Goal: Transaction & Acquisition: Purchase product/service

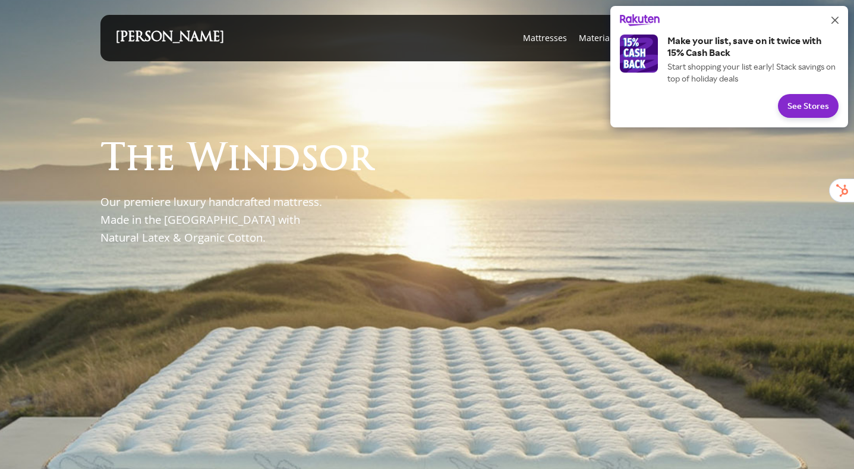
click at [834, 19] on icon "Close" at bounding box center [835, 20] width 7 height 7
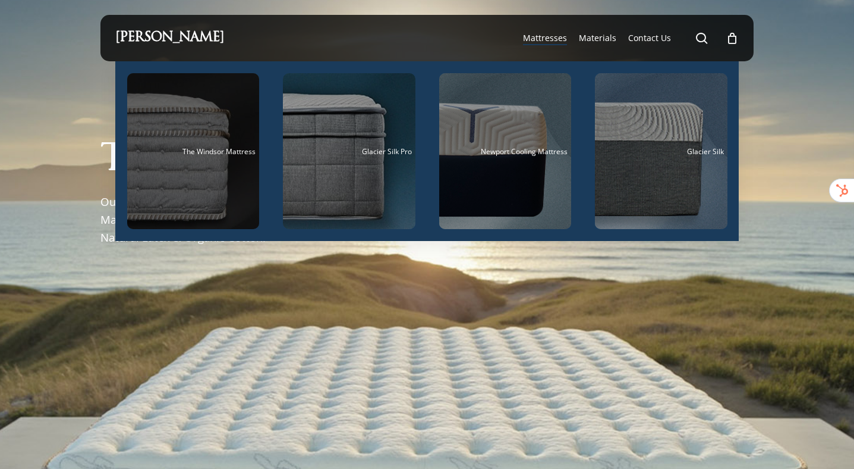
click at [200, 152] on span "The Windsor Mattress" at bounding box center [219, 151] width 73 height 10
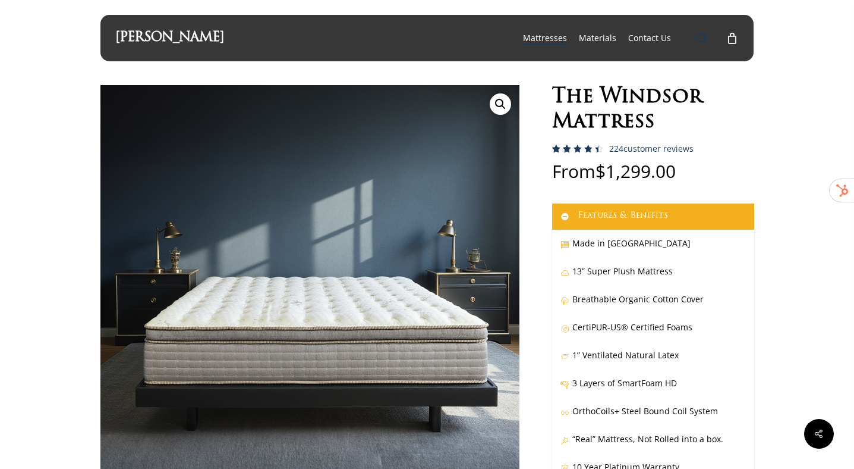
click at [699, 40] on span "Main Menu" at bounding box center [702, 38] width 12 height 12
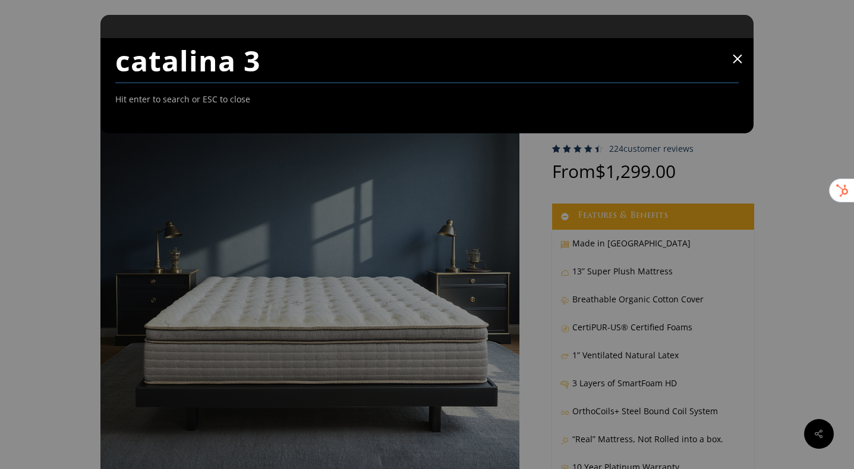
type input "catalina 3"
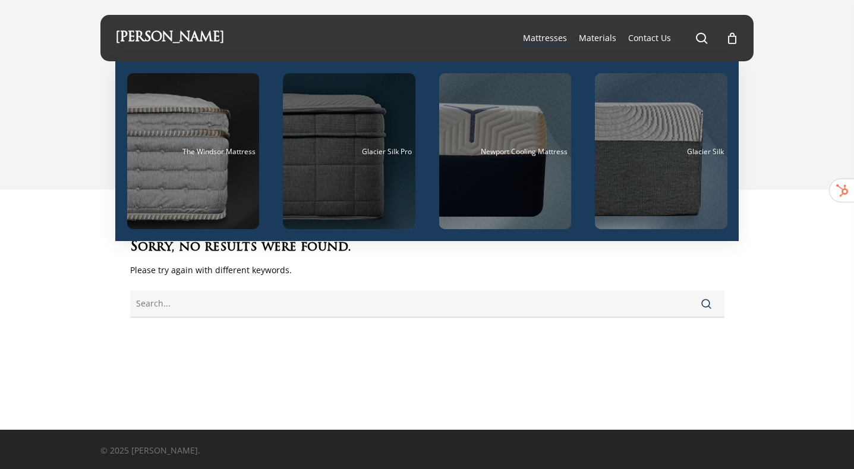
click at [344, 186] on div "Main Menu" at bounding box center [349, 151] width 133 height 156
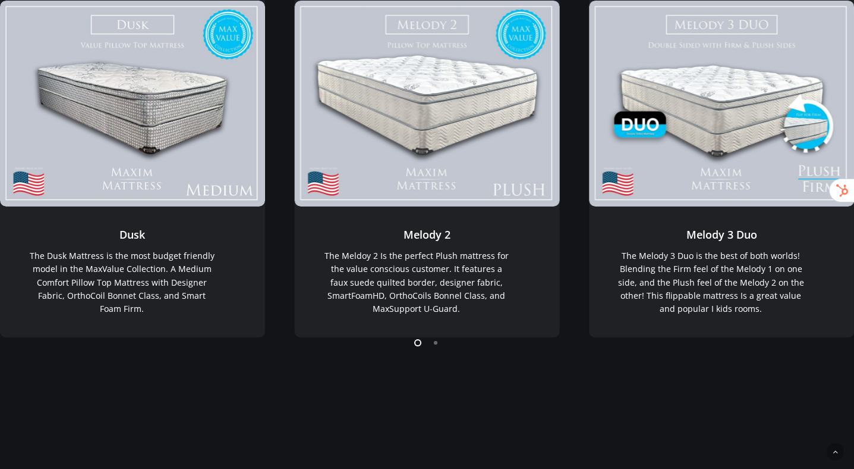
scroll to position [262, 0]
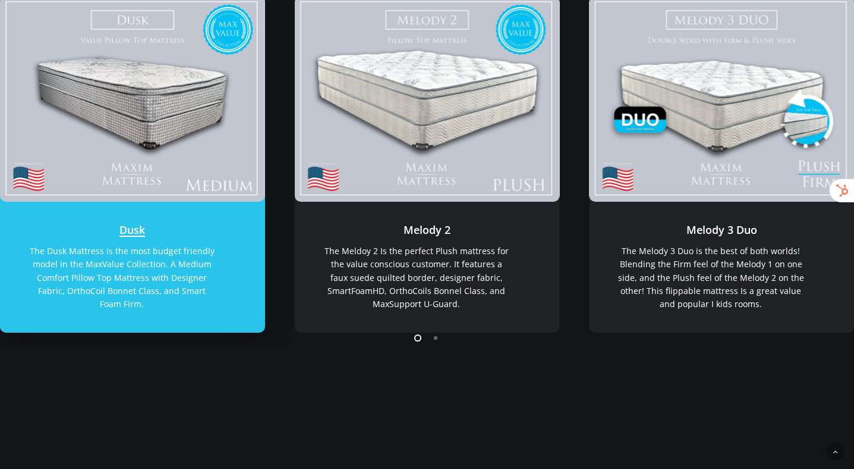
click at [149, 164] on link "Dusk" at bounding box center [132, 99] width 265 height 206
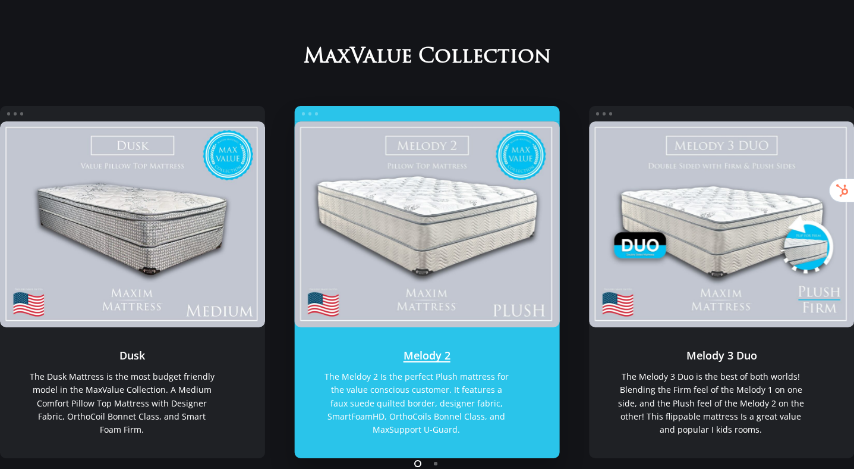
scroll to position [0, 0]
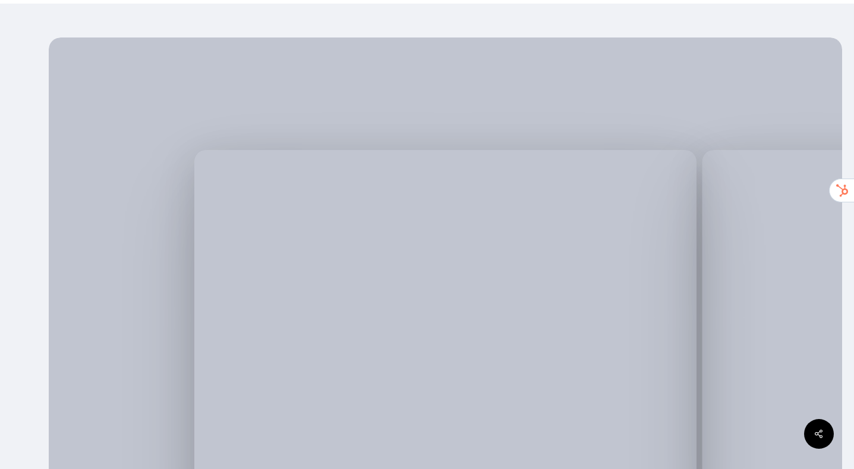
scroll to position [115, 0]
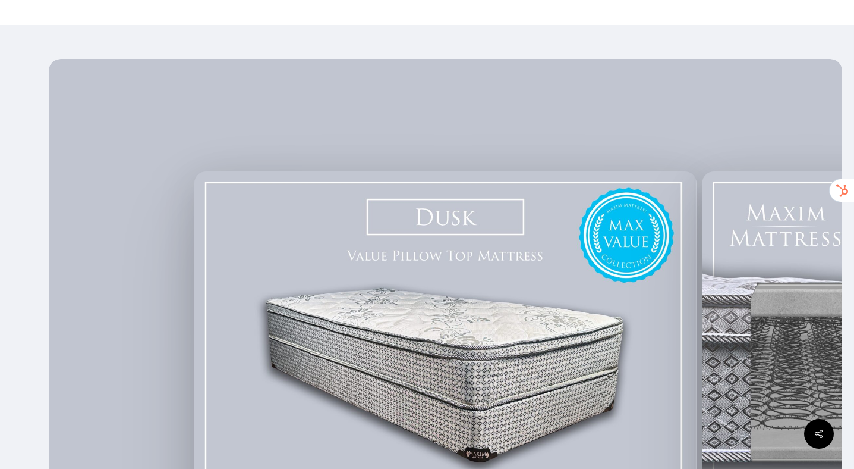
click at [459, 272] on img at bounding box center [445, 365] width 502 height 389
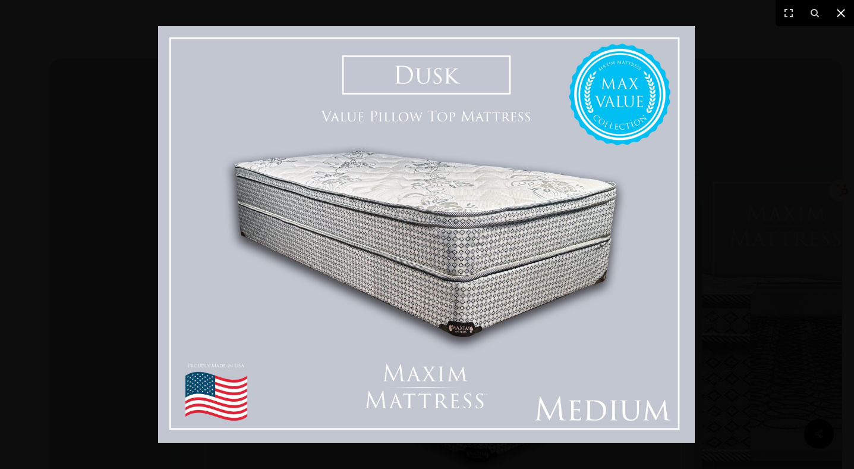
click at [837, 18] on icon at bounding box center [841, 13] width 14 height 14
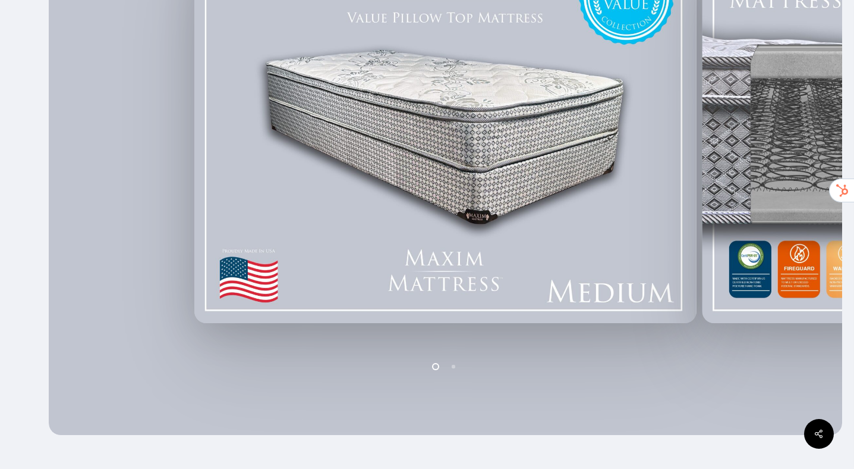
scroll to position [392, 0]
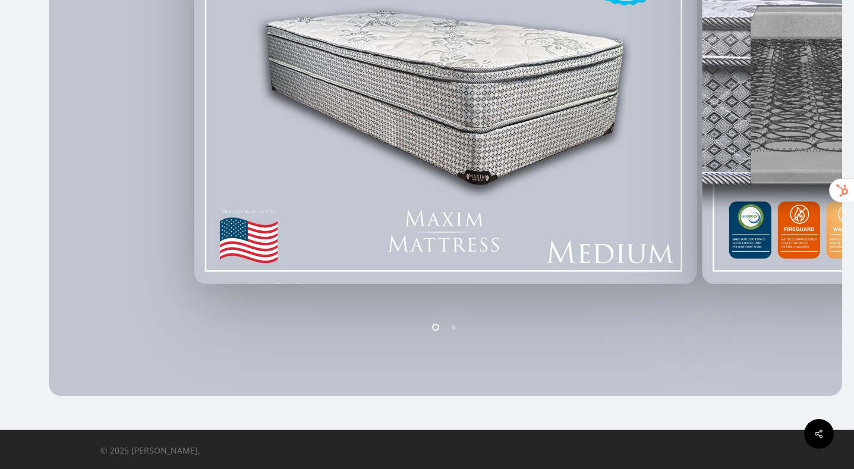
click at [456, 328] on li "Page dot 2" at bounding box center [454, 327] width 18 height 18
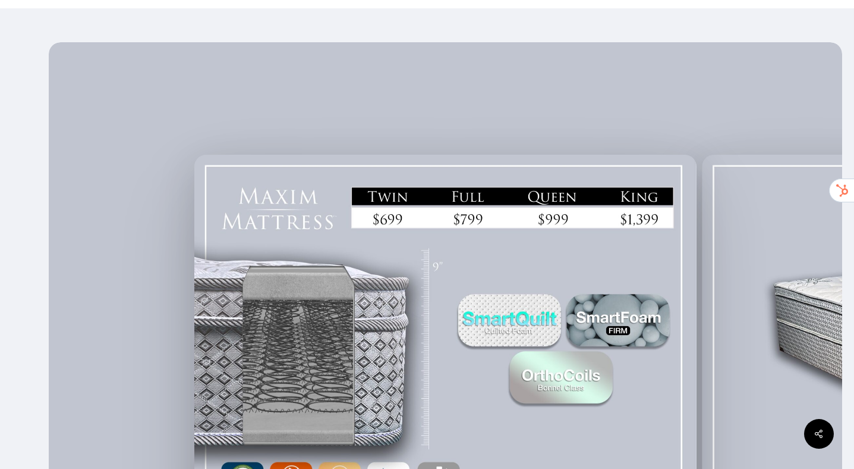
scroll to position [131, 0]
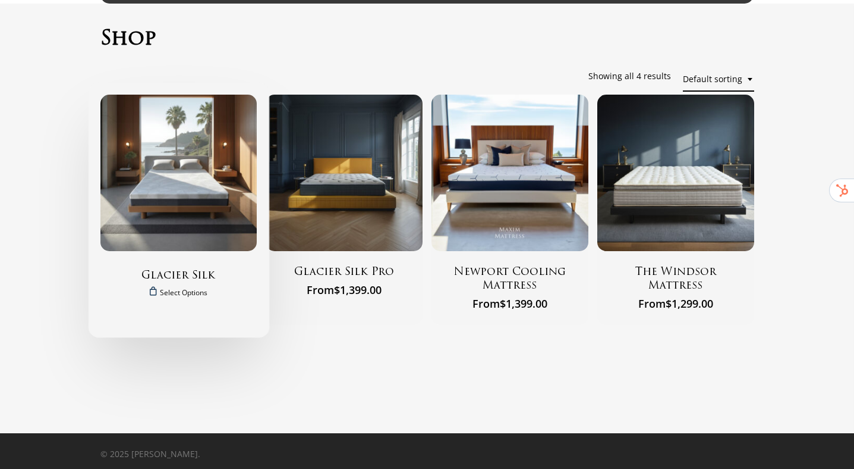
scroll to position [60, 0]
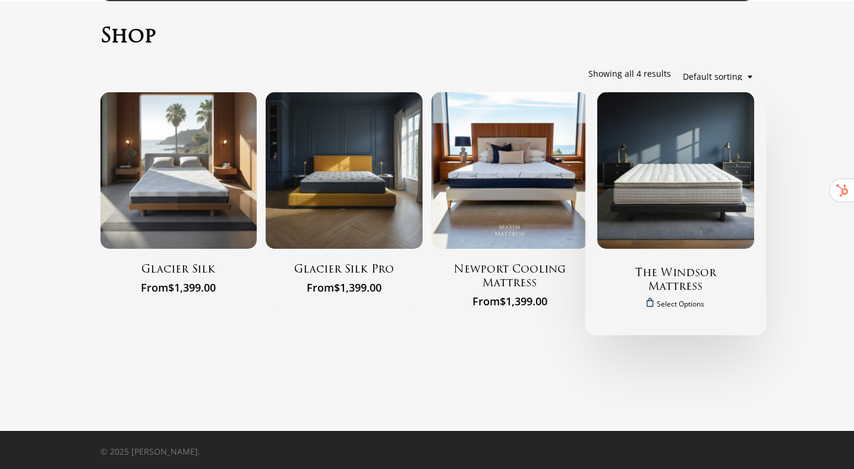
click at [636, 228] on img "The Windsor Mattress" at bounding box center [676, 170] width 157 height 157
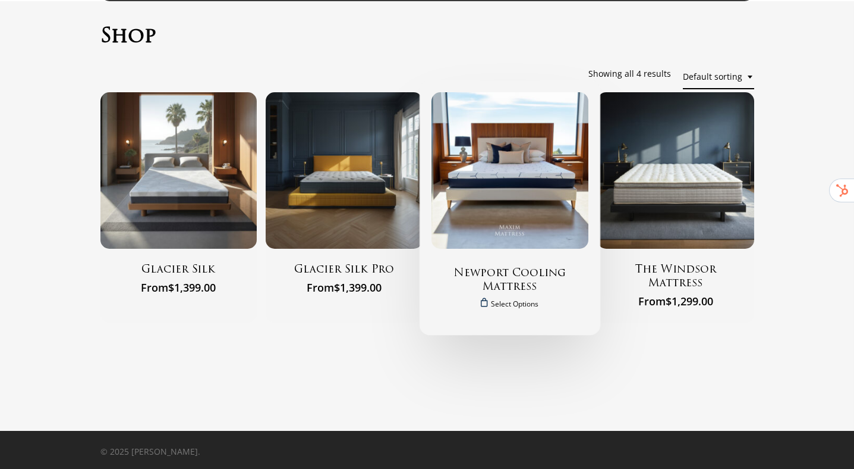
click at [493, 200] on img "Newport Cooling Mattress" at bounding box center [510, 170] width 157 height 157
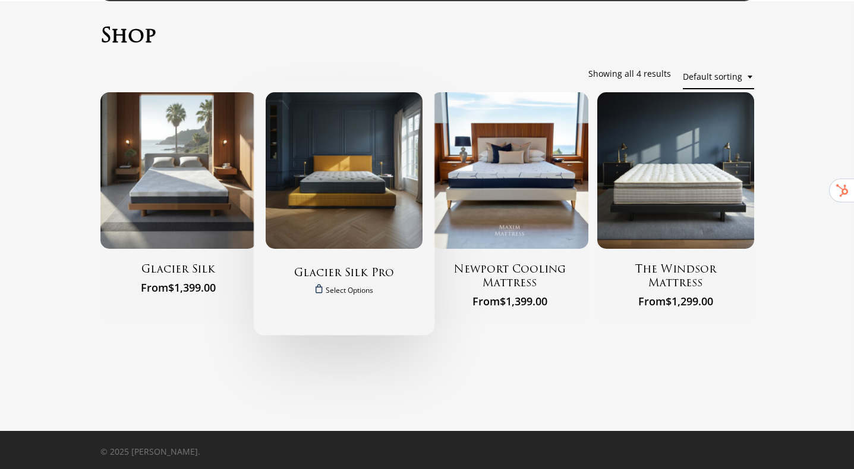
click at [334, 219] on img "Glacier Silk Pro" at bounding box center [344, 170] width 157 height 157
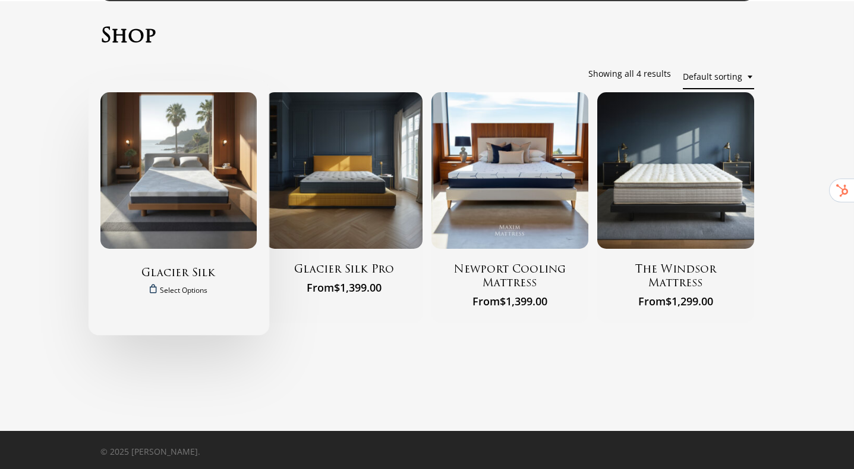
click at [143, 184] on img "Glacier Silk" at bounding box center [178, 170] width 157 height 157
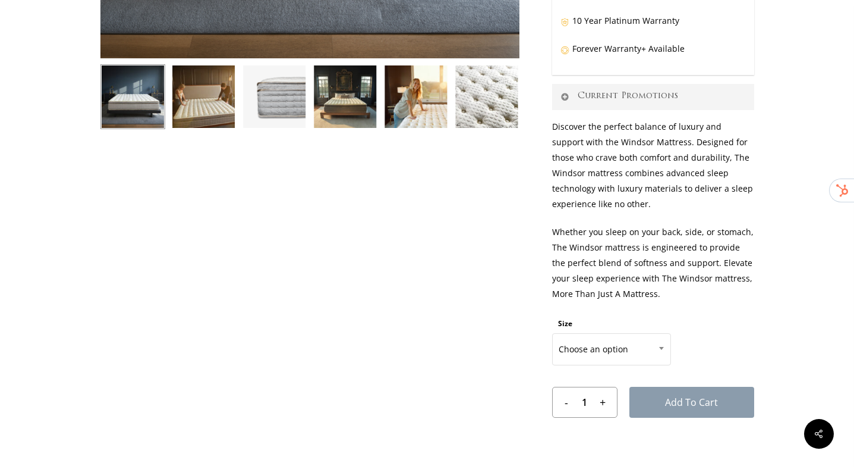
scroll to position [447, 0]
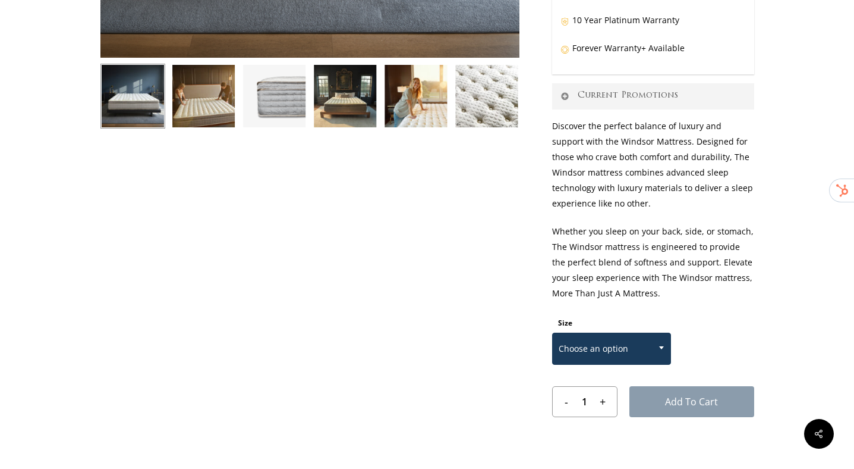
click at [658, 346] on span at bounding box center [662, 347] width 18 height 30
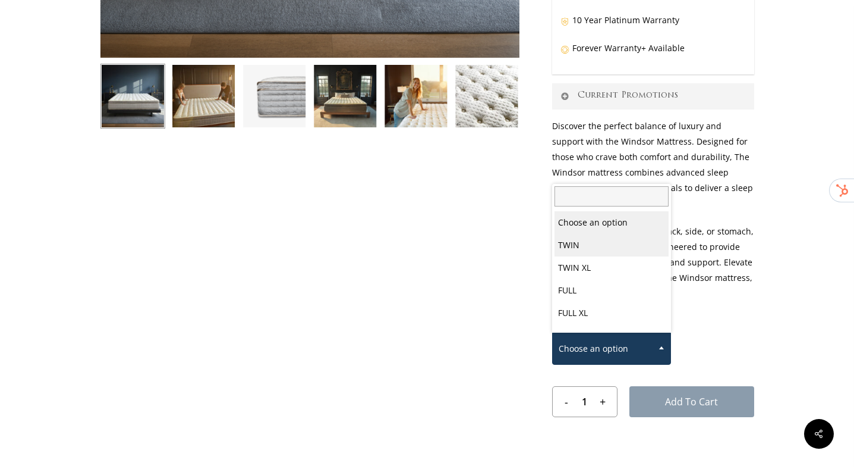
select select "TWIN"
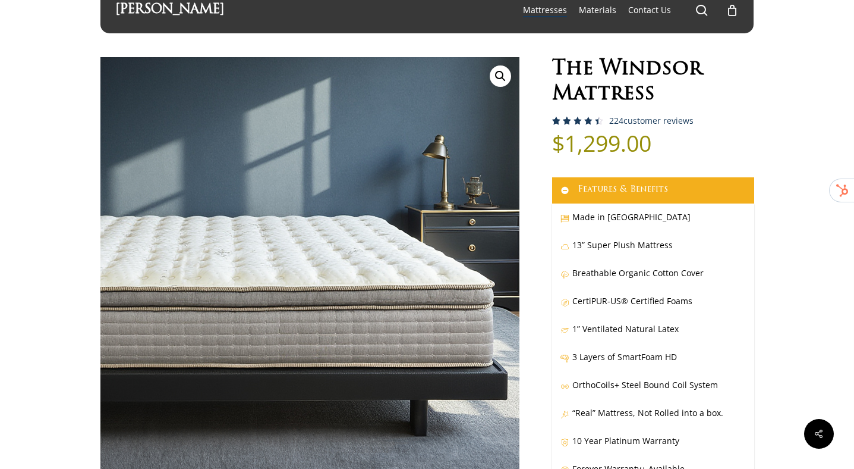
scroll to position [0, 0]
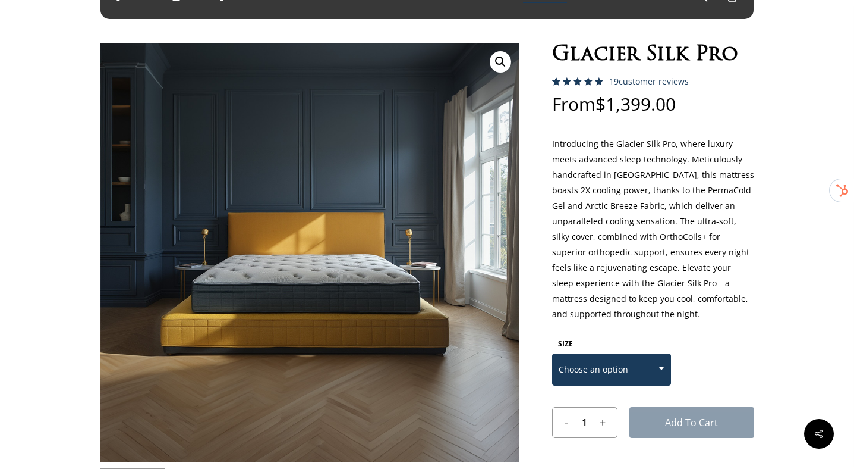
scroll to position [48, 0]
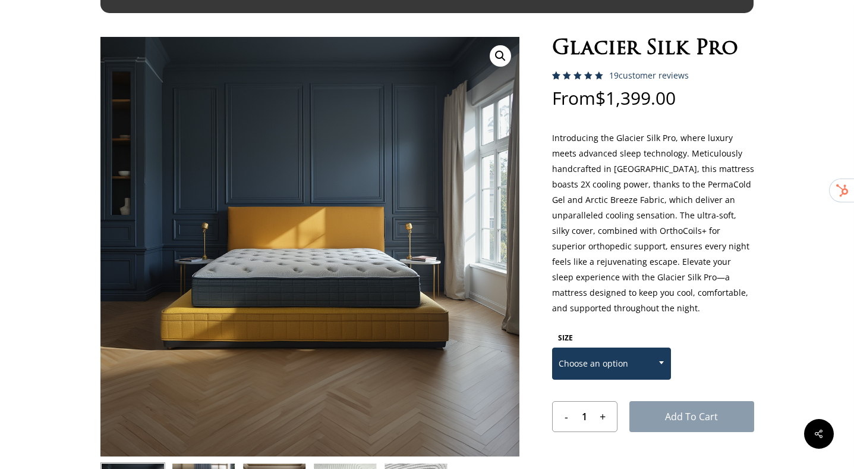
click at [656, 358] on span at bounding box center [662, 362] width 18 height 30
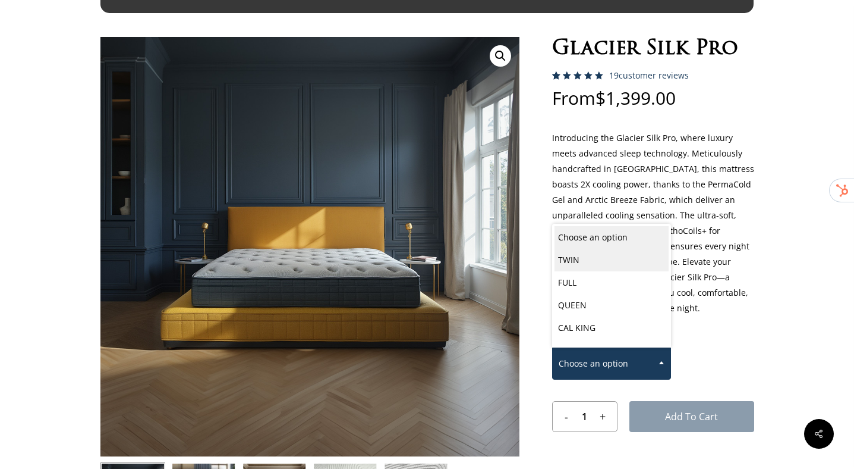
select select "TWIN"
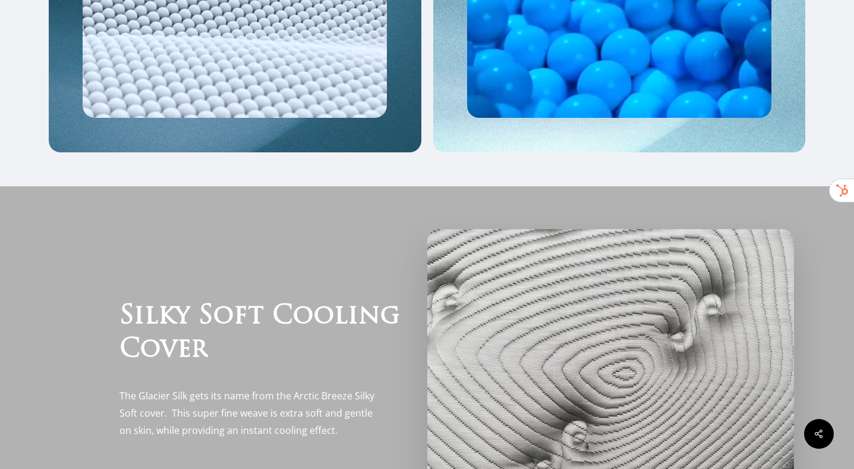
scroll to position [2051, 0]
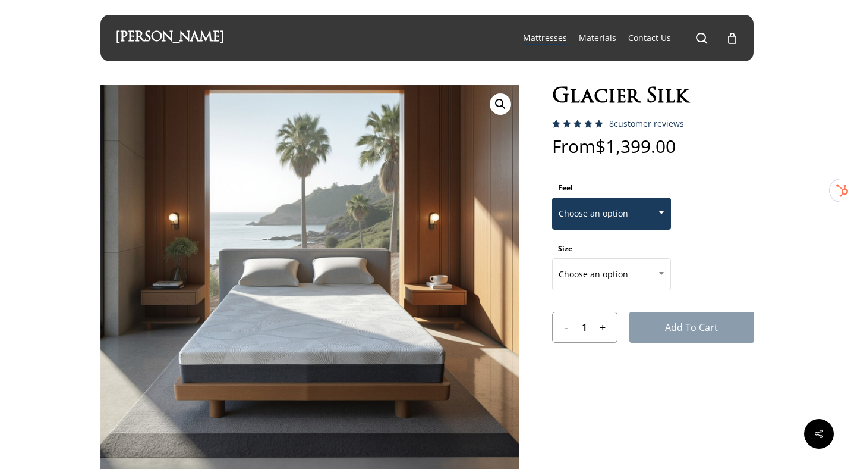
click at [663, 213] on b at bounding box center [661, 212] width 5 height 3
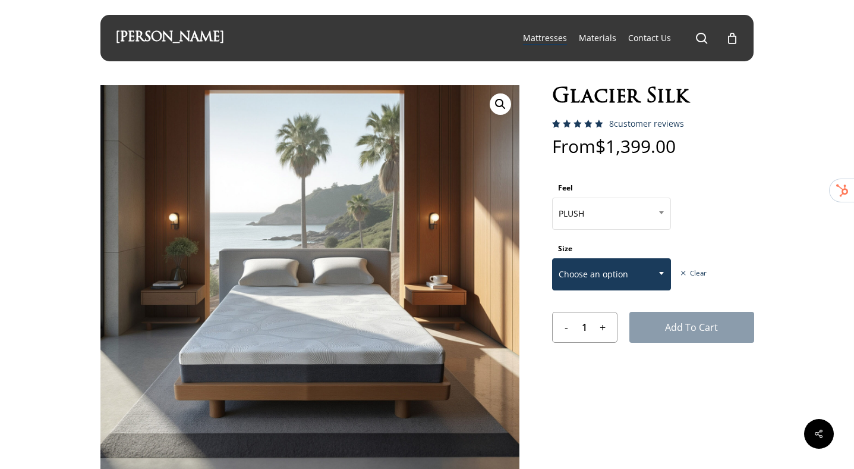
click at [663, 269] on span at bounding box center [662, 273] width 18 height 30
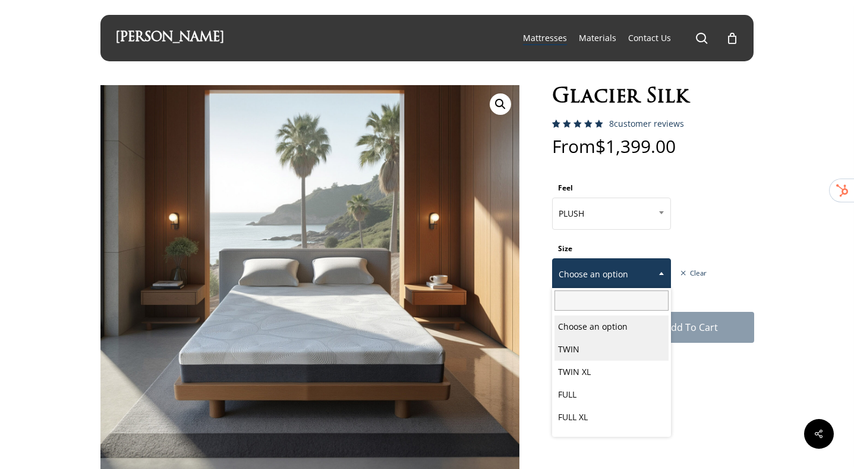
select select "PLUSH"
select select "TWIN"
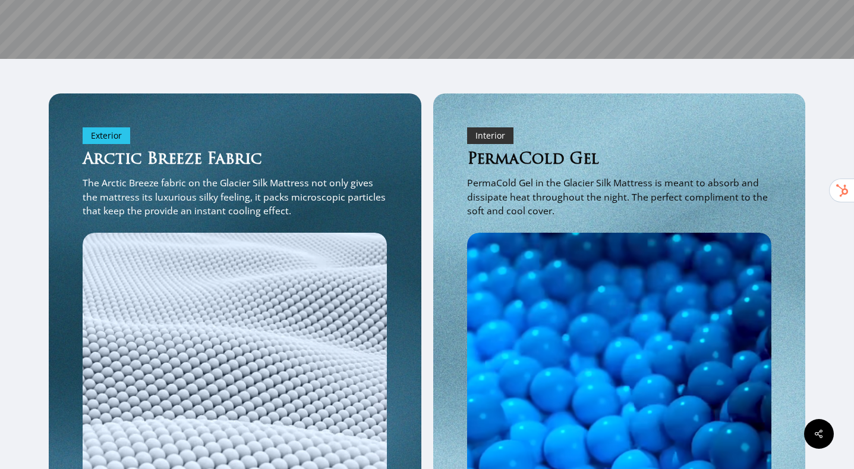
scroll to position [921, 0]
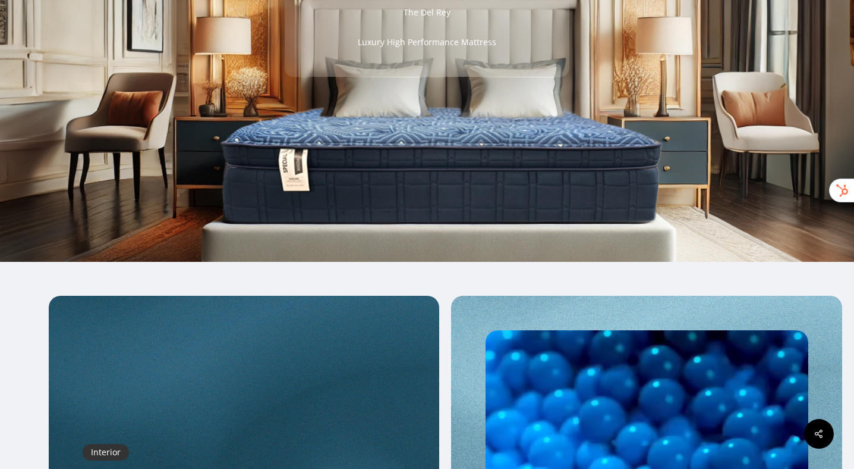
scroll to position [1407, 0]
